Goal: Transaction & Acquisition: Purchase product/service

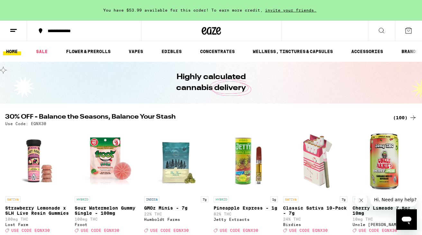
click at [404, 119] on div "(100)" at bounding box center [405, 118] width 24 height 8
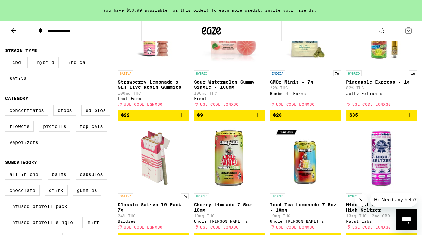
scroll to position [111, 0]
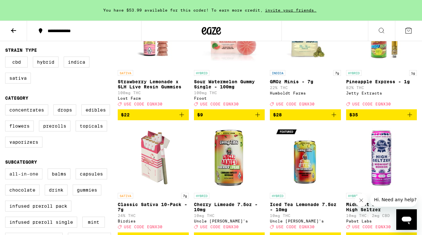
click at [18, 178] on label "All-In-One" at bounding box center [23, 174] width 37 height 11
click at [7, 170] on input "All-In-One" at bounding box center [6, 170] width 0 height 0
checkbox input "true"
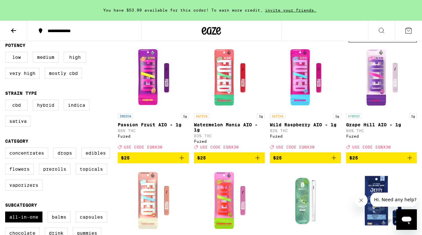
scroll to position [60, 0]
